Goal: Transaction & Acquisition: Download file/media

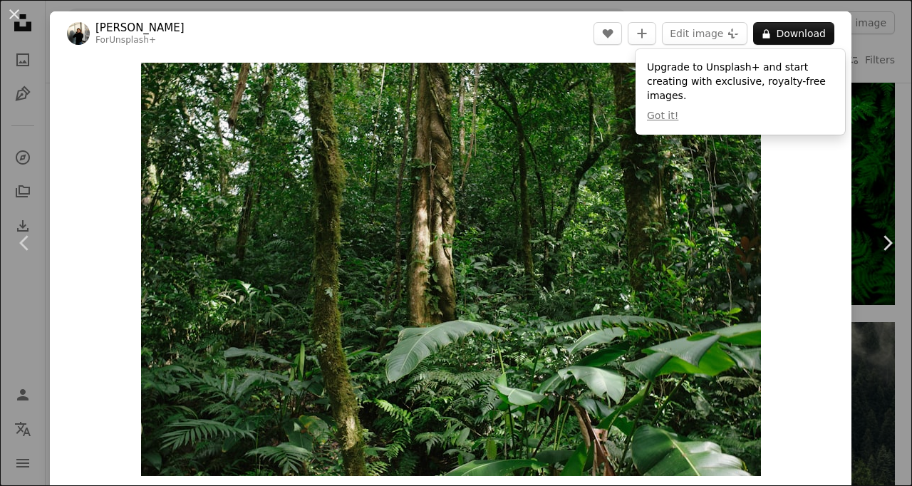
scroll to position [1, 0]
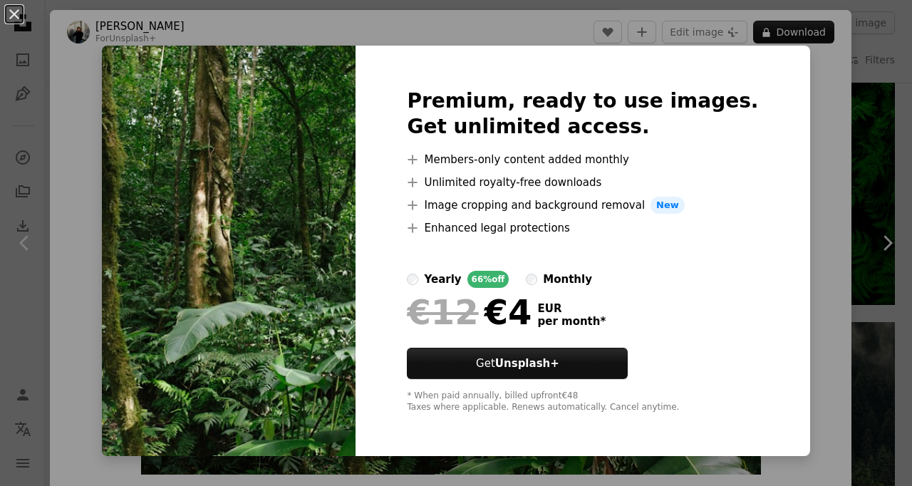
click at [809, 177] on div "An X shape Premium, ready to use images. Get unlimited access. A plus sign Memb…" at bounding box center [456, 243] width 912 height 486
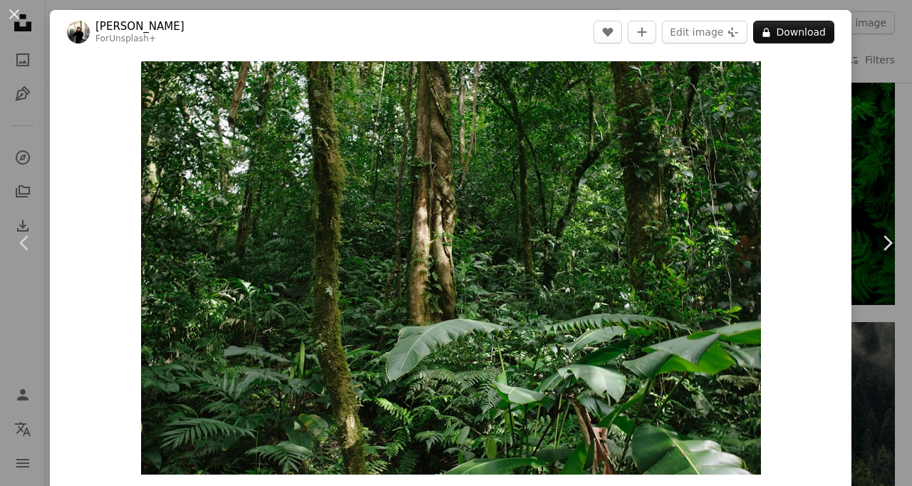
click at [9, 6] on button "An X shape" at bounding box center [14, 14] width 17 height 17
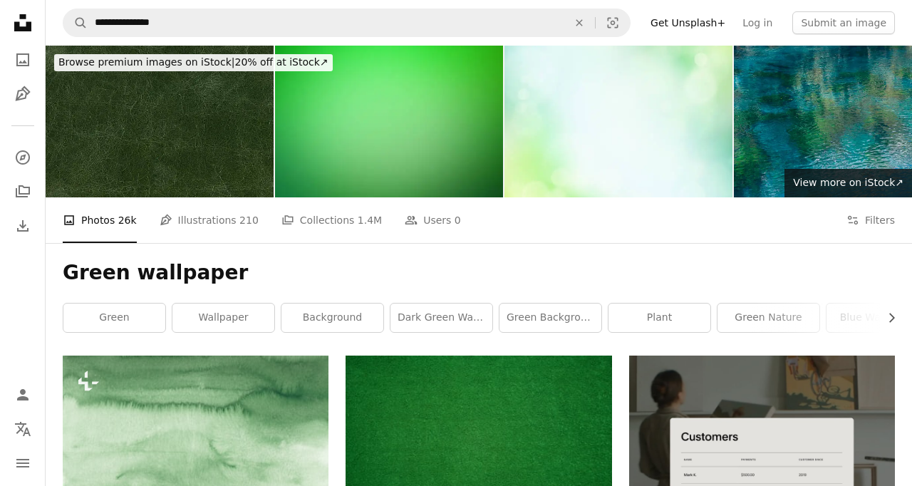
click at [891, 214] on button "Filters Filters" at bounding box center [870, 220] width 48 height 46
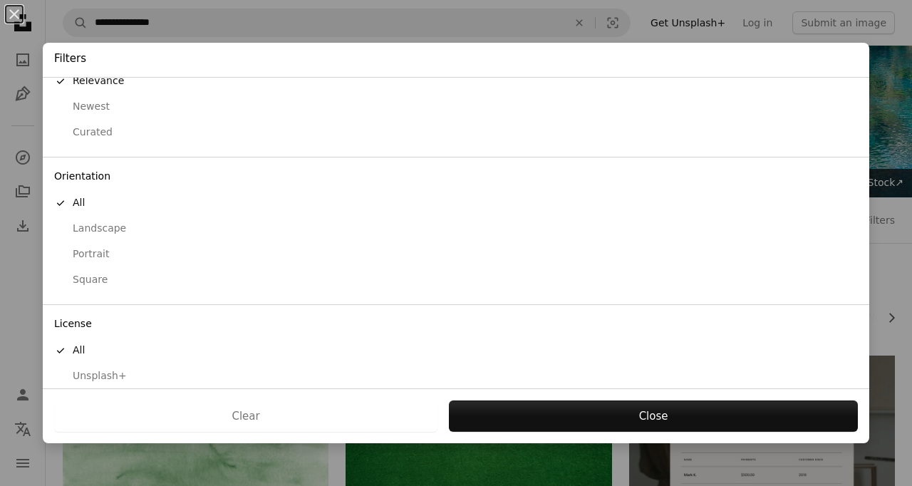
scroll to position [80, 0]
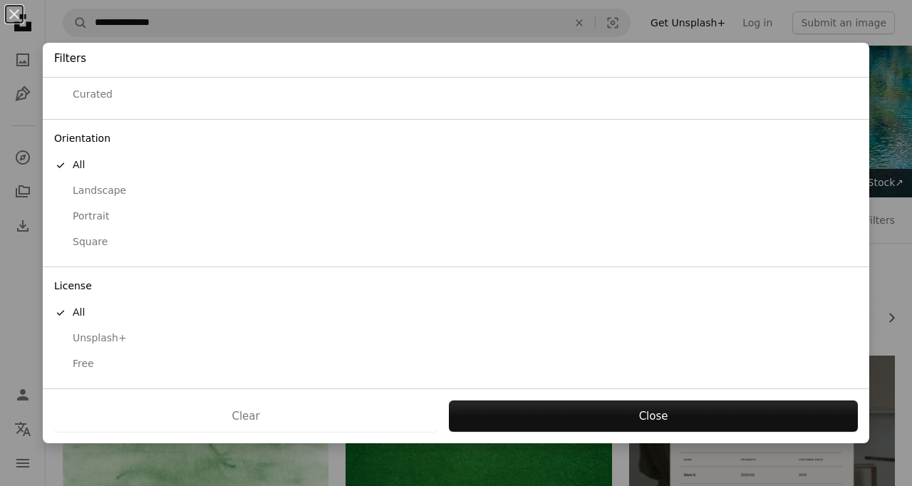
click at [105, 365] on div "Free" at bounding box center [456, 364] width 804 height 14
click at [618, 423] on button "Apply" at bounding box center [653, 415] width 410 height 31
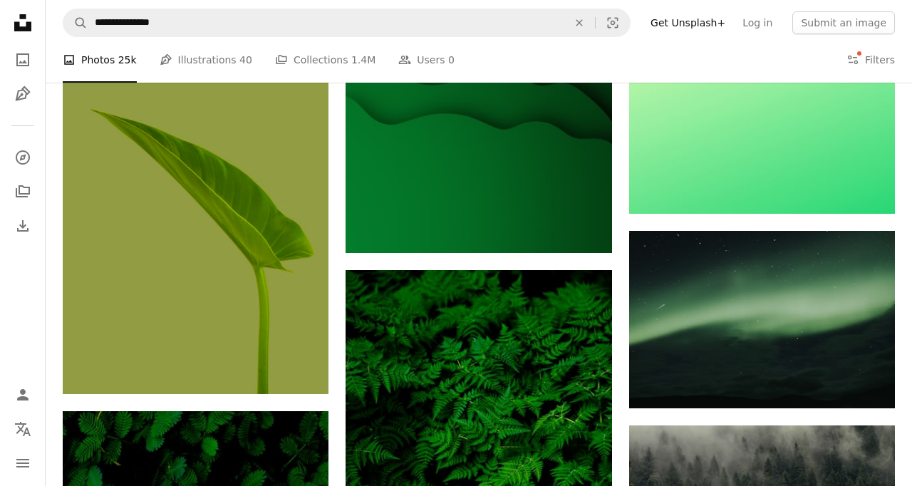
scroll to position [678, 0]
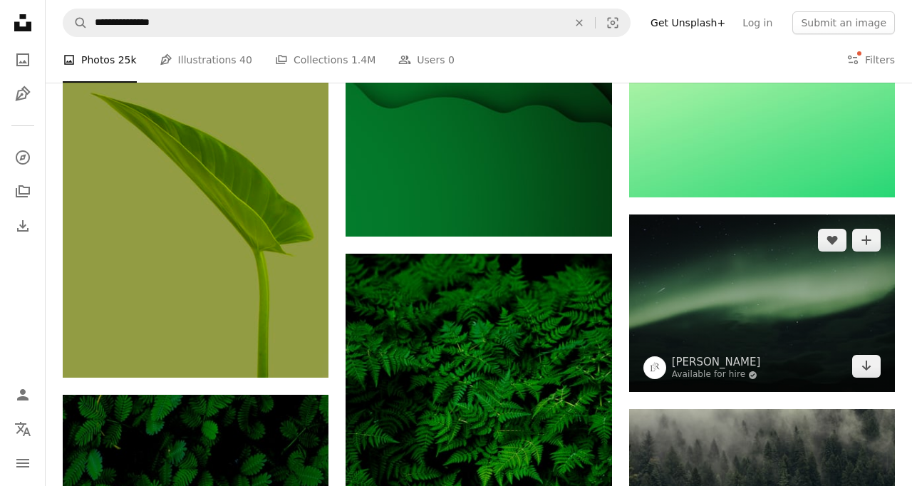
click at [744, 330] on img at bounding box center [762, 302] width 266 height 177
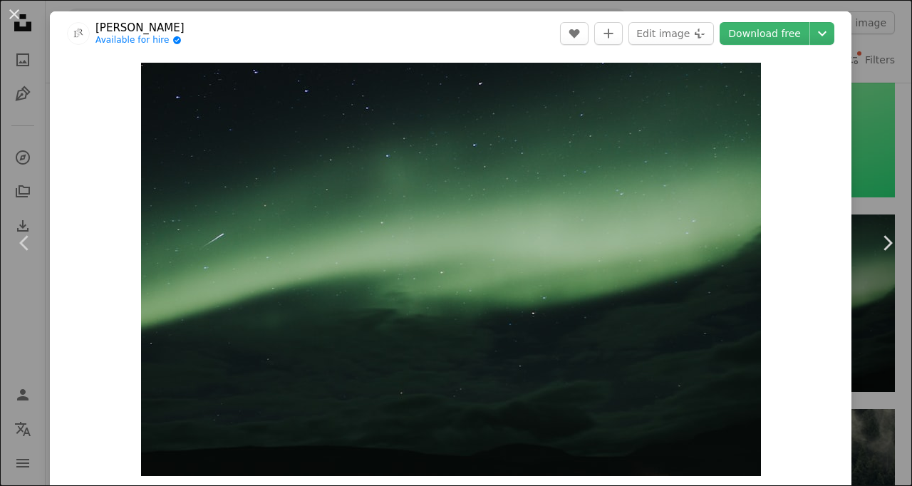
click at [798, 37] on link "Download free" at bounding box center [764, 33] width 90 height 23
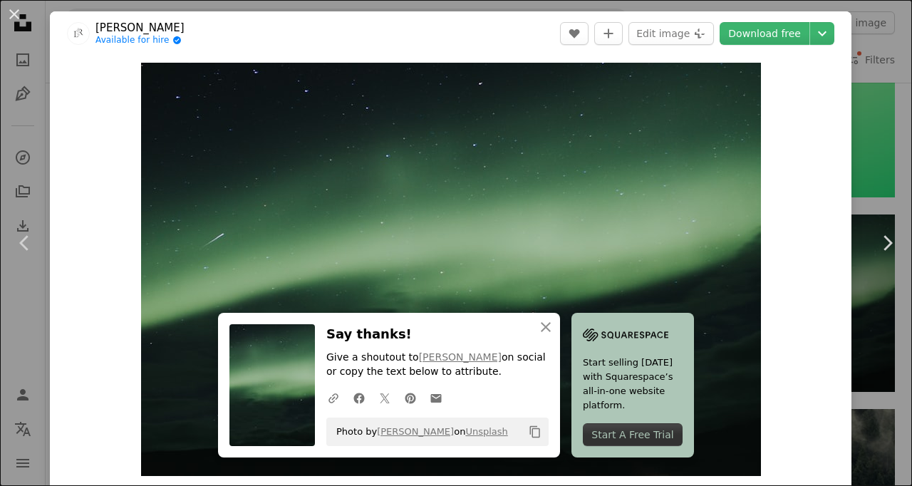
click at [16, 11] on button "An X shape" at bounding box center [14, 14] width 17 height 17
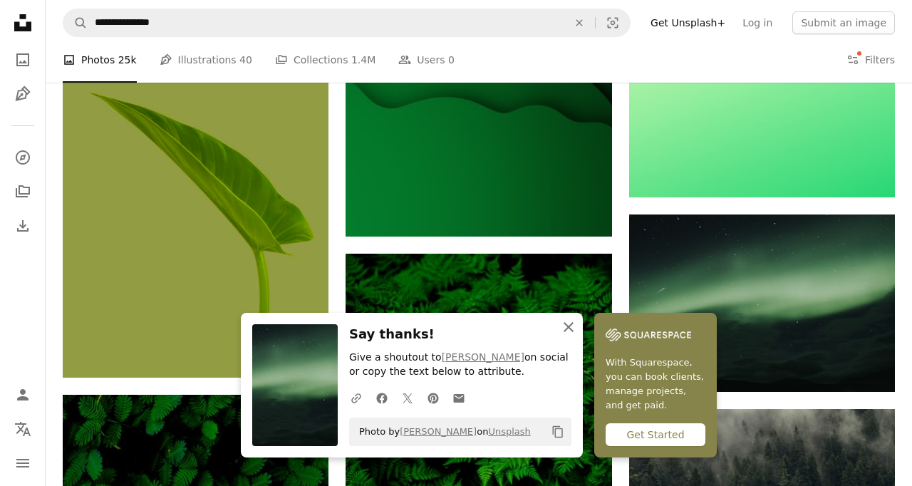
click at [559, 321] on button "An X shape Close" at bounding box center [568, 327] width 28 height 28
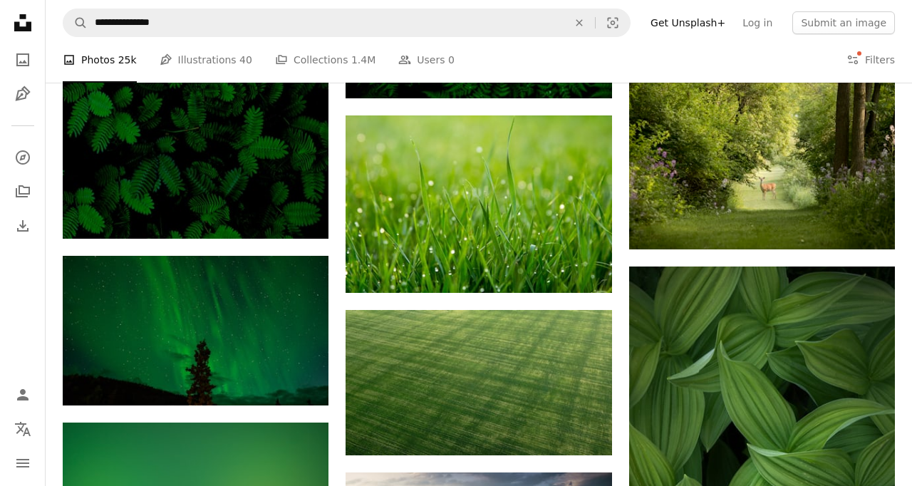
scroll to position [1231, 0]
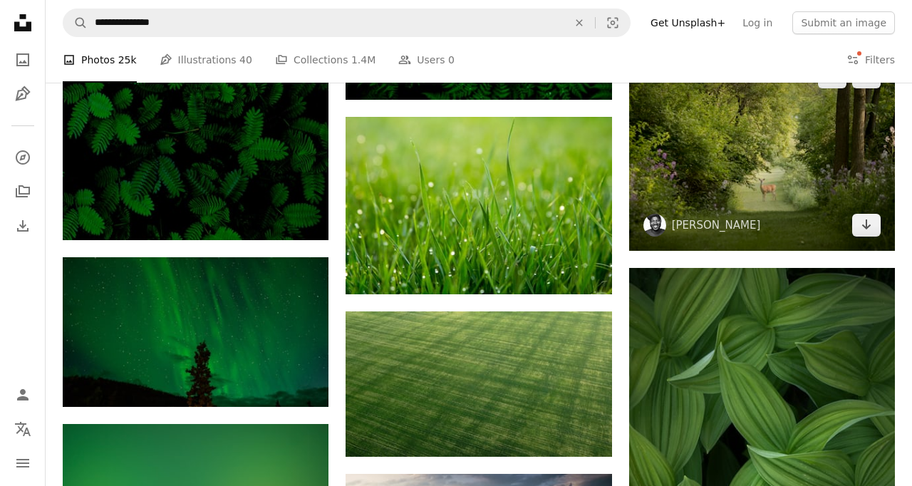
click at [754, 150] on img at bounding box center [762, 150] width 266 height 199
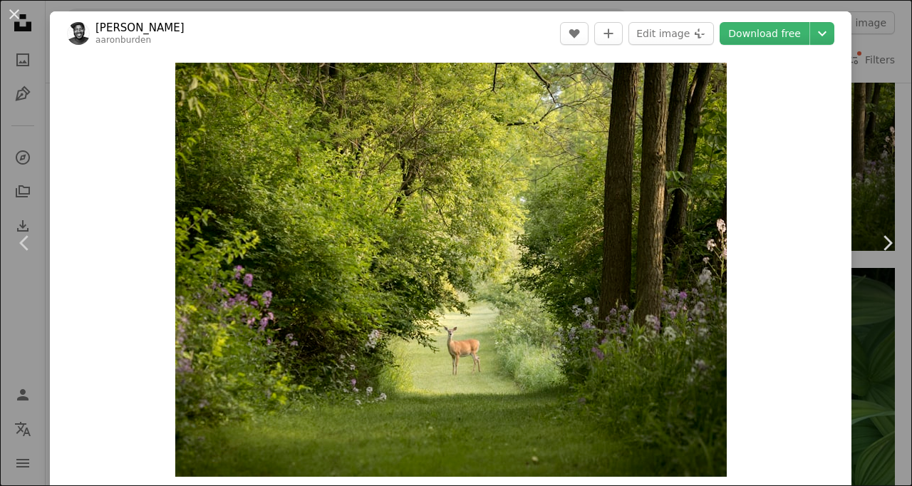
click at [833, 33] on icon "Chevron down" at bounding box center [822, 33] width 23 height 17
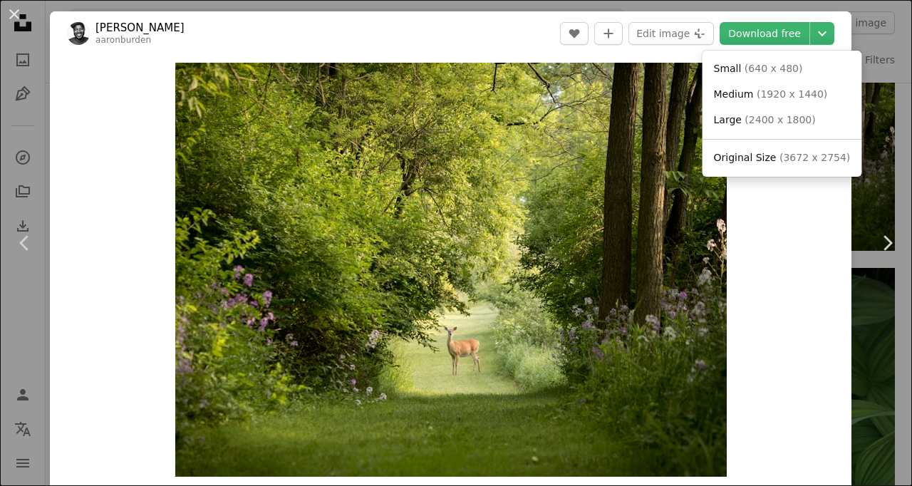
click at [784, 33] on dialog "An X shape Chevron left Chevron right [PERSON_NAME] aaronburden A heart A plus …" at bounding box center [456, 243] width 912 height 486
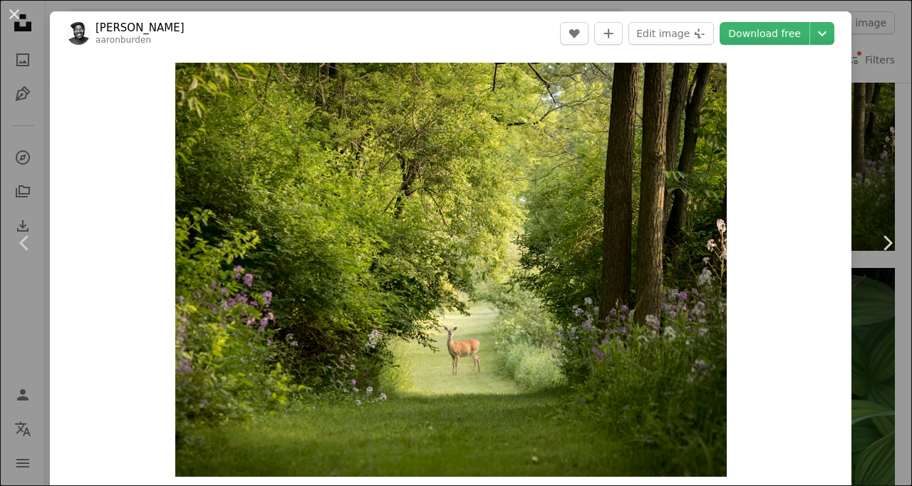
click at [833, 43] on button "Chevron down" at bounding box center [822, 33] width 24 height 23
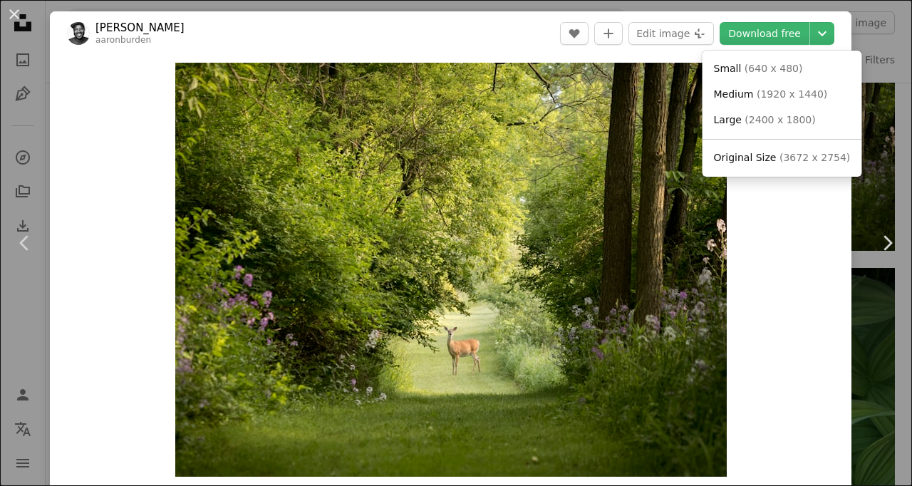
click at [797, 88] on span "( 1920 x 1440 )" at bounding box center [792, 93] width 71 height 11
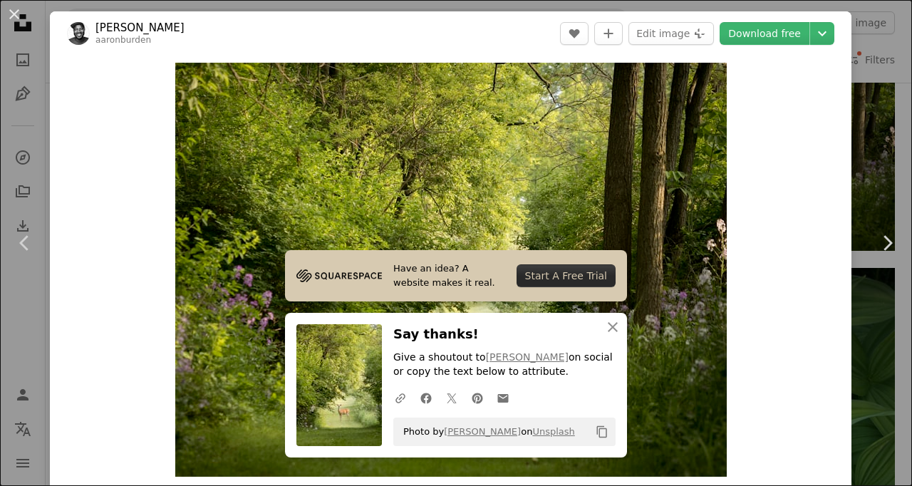
click at [887, 61] on div "An X shape Chevron left Chevron right [PERSON_NAME] aaronburden A heart A plus …" at bounding box center [456, 243] width 912 height 486
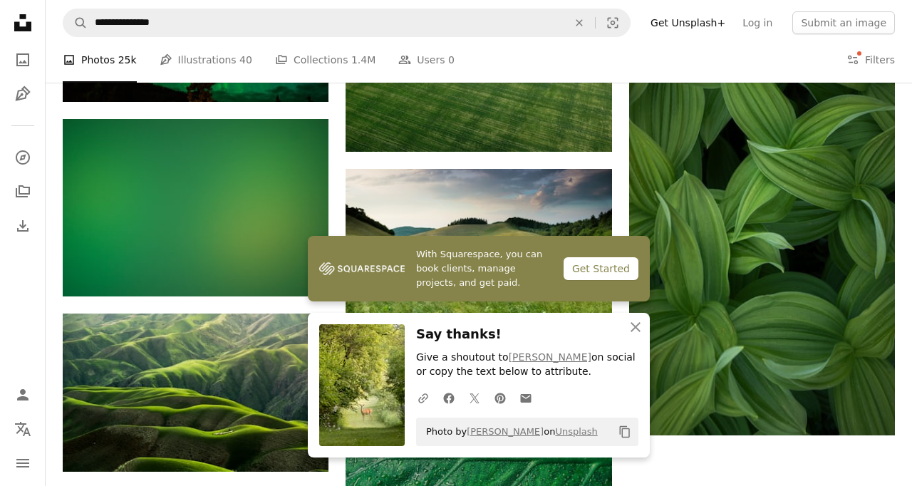
click at [638, 325] on icon "button" at bounding box center [635, 327] width 10 height 10
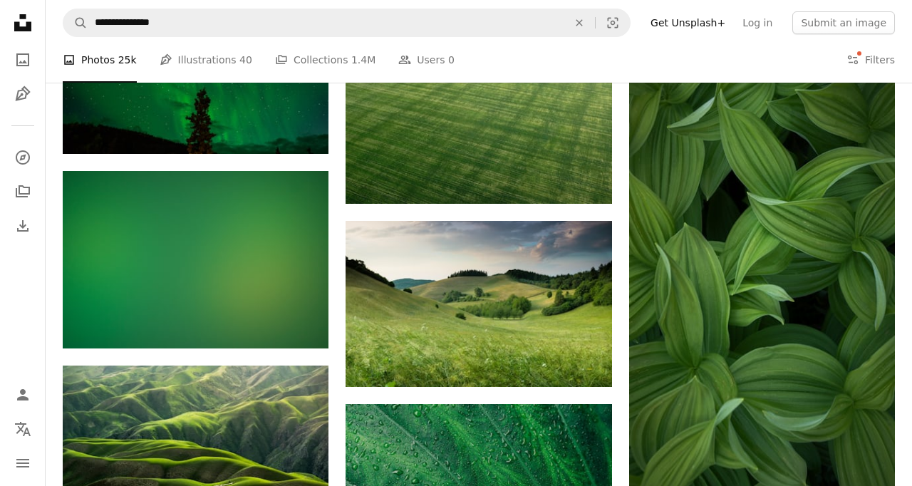
scroll to position [1482, 0]
